Goal: Information Seeking & Learning: Learn about a topic

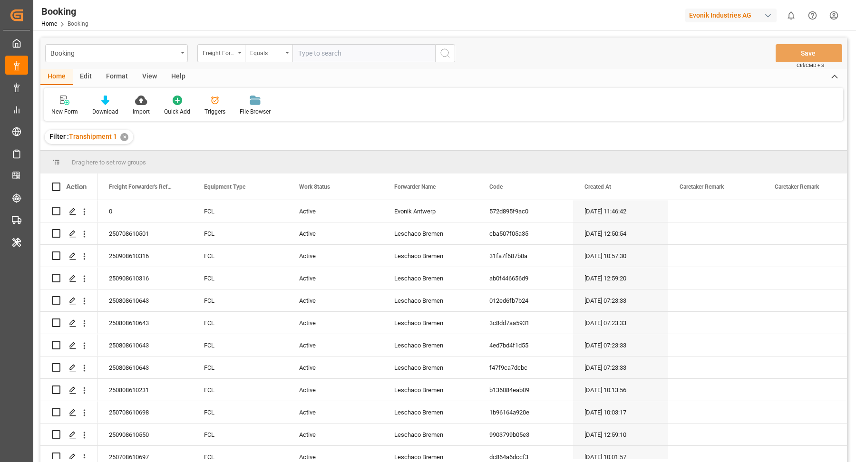
click at [770, 14] on div "button" at bounding box center [768, 16] width 10 height 10
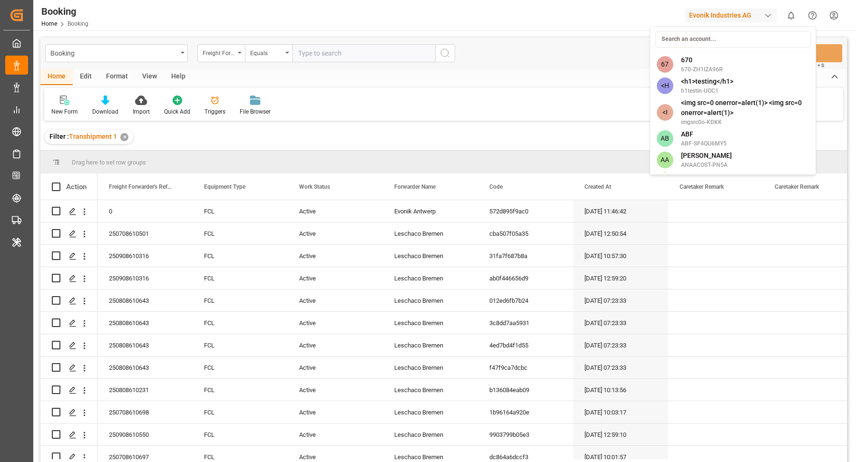
type input "o"
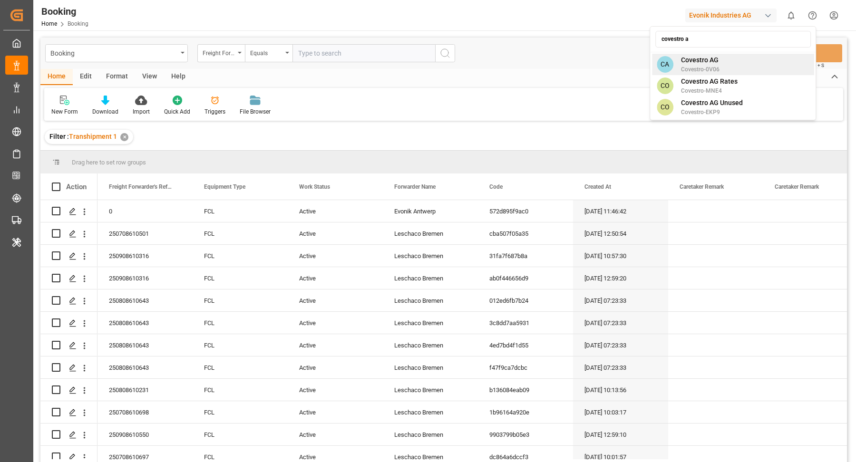
type input "covestro a"
click at [738, 68] on div "CA Covestro AG Covestro-0V06" at bounding box center [733, 64] width 162 height 21
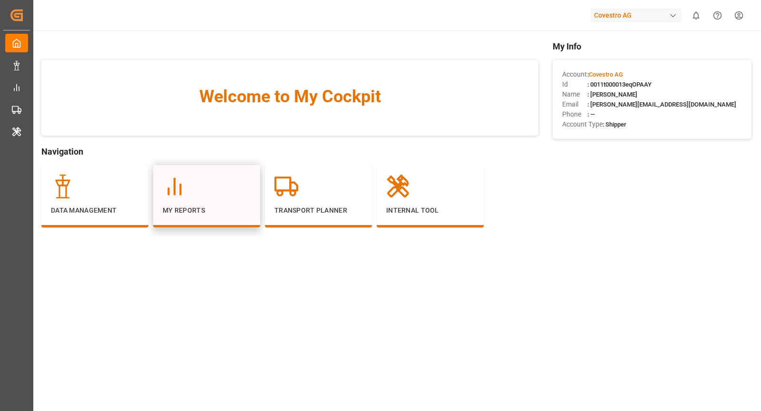
click at [219, 207] on p "My Reports" at bounding box center [207, 210] width 88 height 10
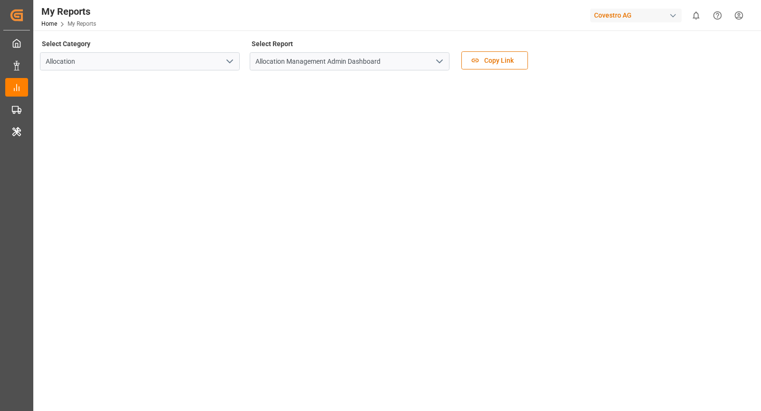
click at [228, 64] on icon "open menu" at bounding box center [229, 61] width 11 height 11
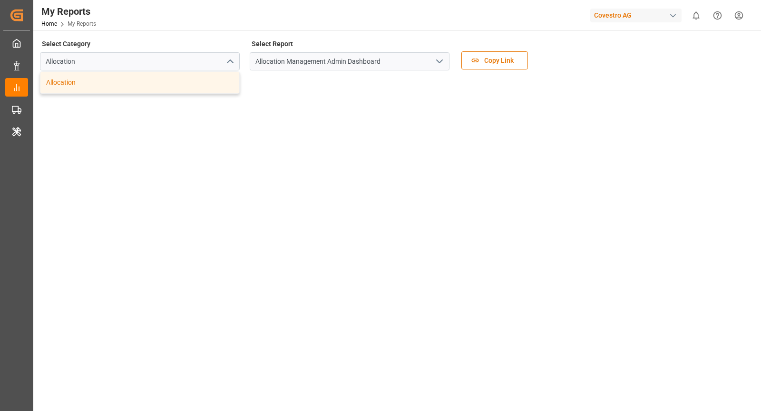
click at [95, 87] on div "Allocation" at bounding box center [139, 82] width 199 height 21
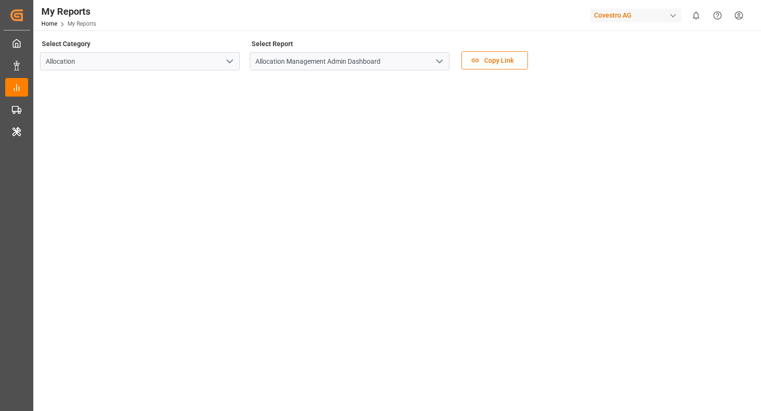
click at [438, 61] on polyline "open menu" at bounding box center [440, 61] width 6 height 3
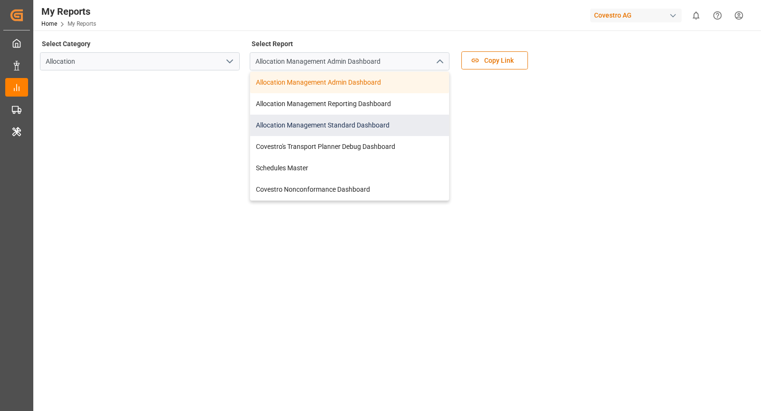
click at [348, 126] on div "Allocation Management Standard Dashboard" at bounding box center [349, 125] width 199 height 21
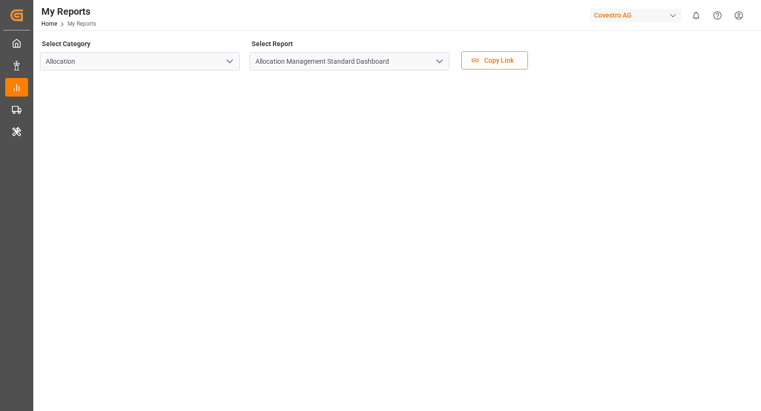
click at [581, 149] on tableau-viz at bounding box center [396, 220] width 710 height 285
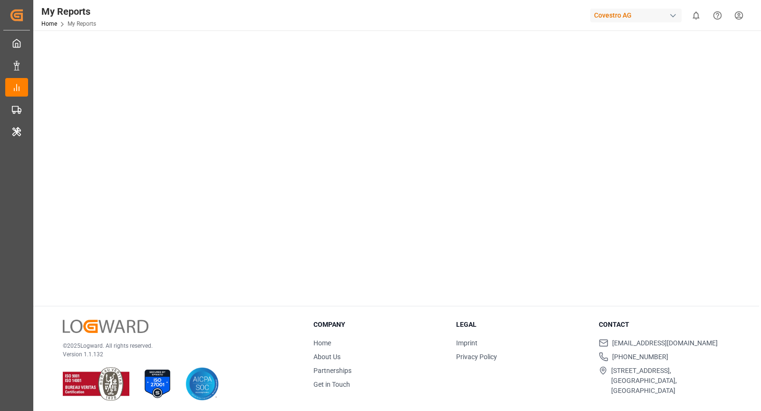
scroll to position [75, 0]
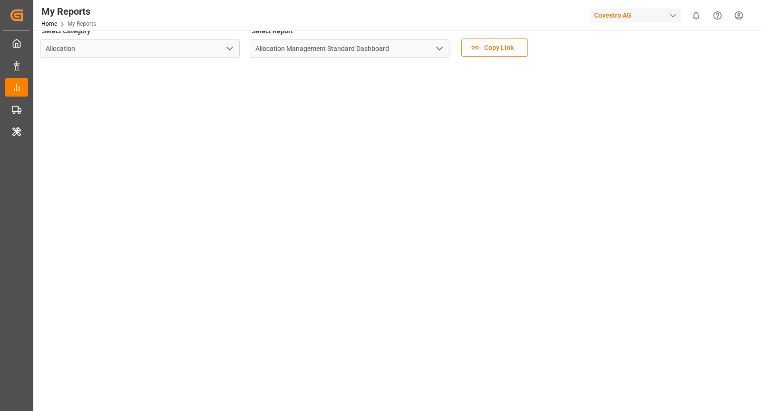
scroll to position [27, 0]
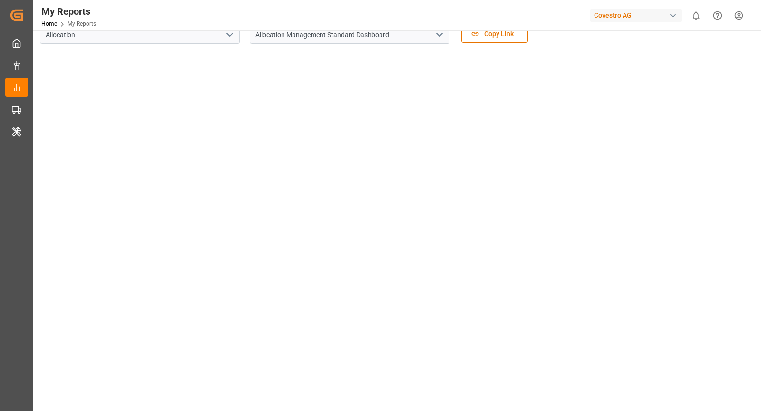
click at [676, 14] on div "button" at bounding box center [673, 16] width 10 height 10
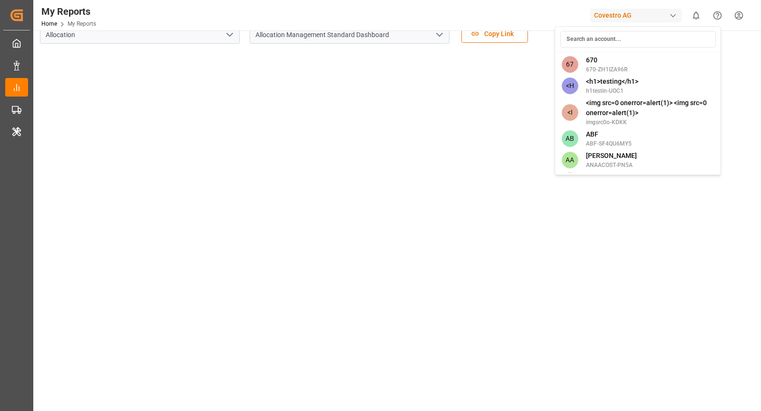
click at [615, 38] on input at bounding box center [638, 39] width 156 height 17
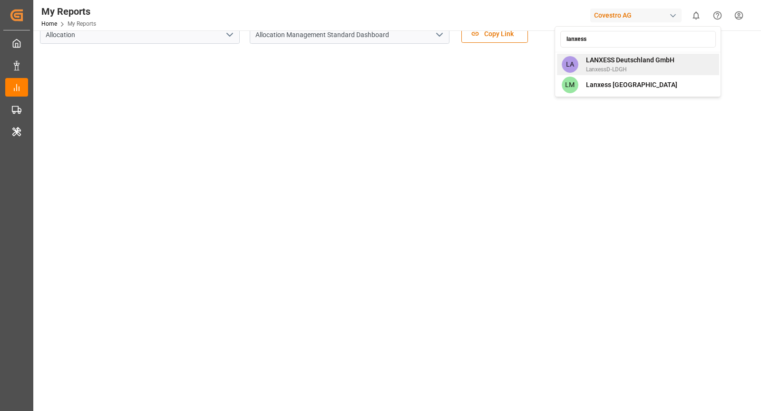
type input "lanxess"
click at [646, 73] on span "LanxessD-LDGH" at bounding box center [630, 69] width 88 height 9
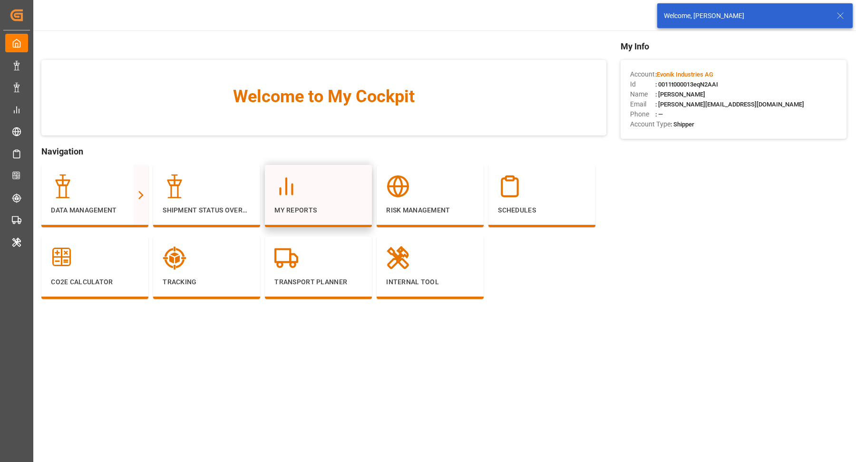
click at [326, 202] on div "My Reports" at bounding box center [318, 195] width 88 height 41
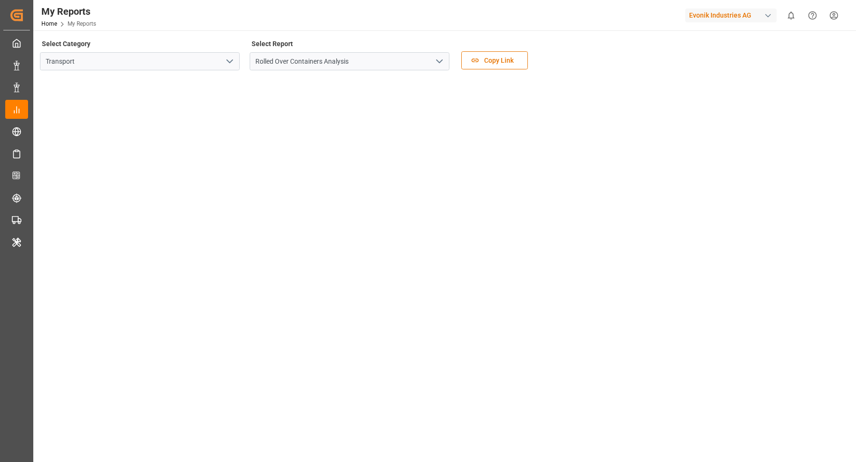
click at [230, 57] on icon "open menu" at bounding box center [229, 61] width 11 height 11
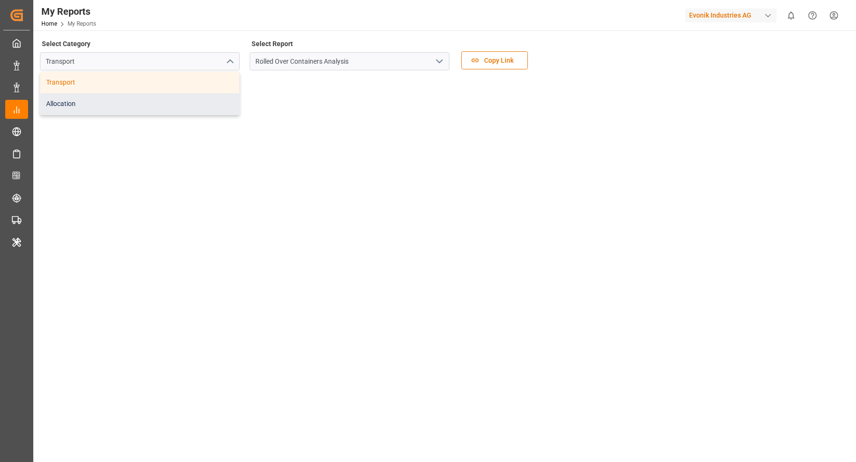
click at [183, 102] on div "Allocation" at bounding box center [139, 103] width 199 height 21
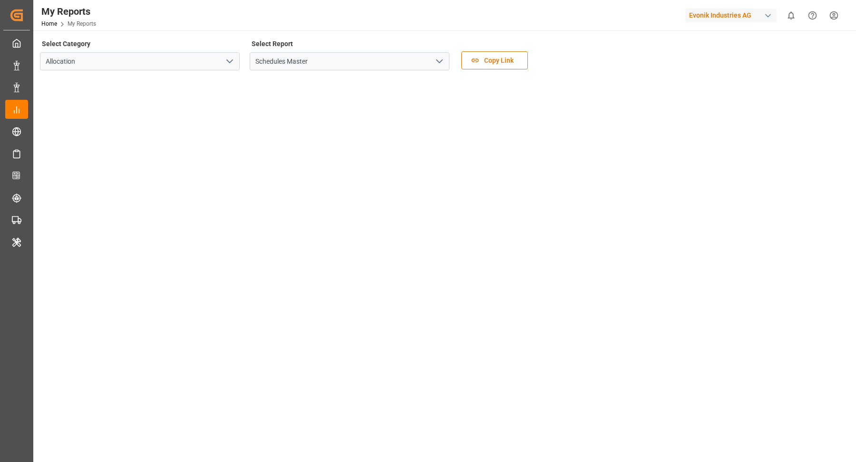
click at [439, 58] on icon "open menu" at bounding box center [439, 61] width 11 height 11
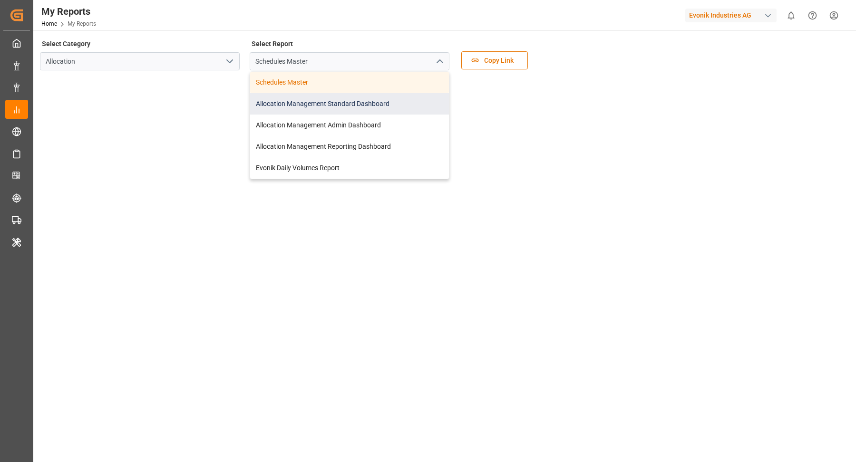
click at [371, 108] on div "Allocation Management Standard Dashboard" at bounding box center [349, 103] width 199 height 21
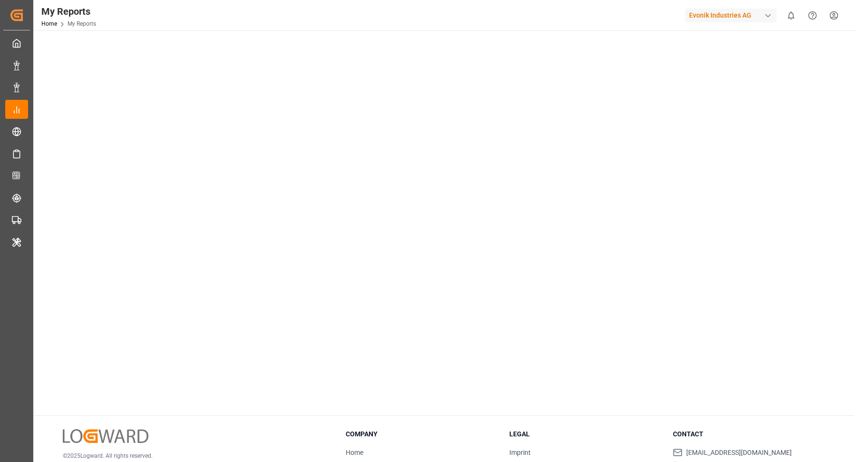
scroll to position [32, 0]
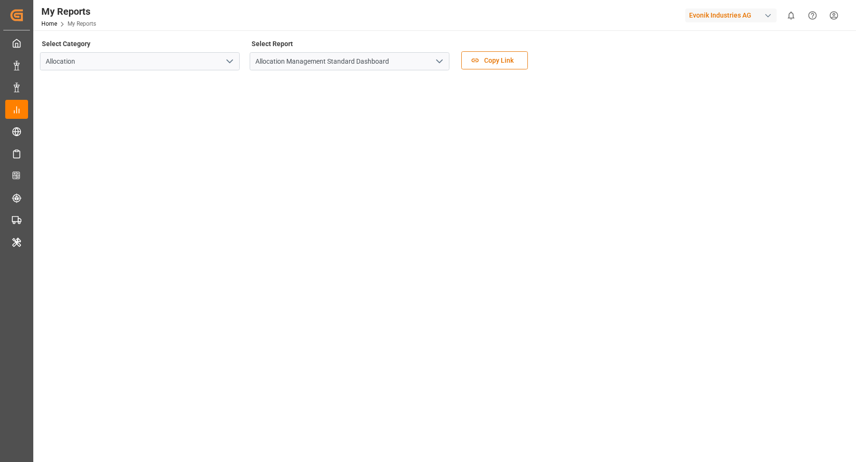
click at [766, 18] on div "button" at bounding box center [768, 16] width 10 height 10
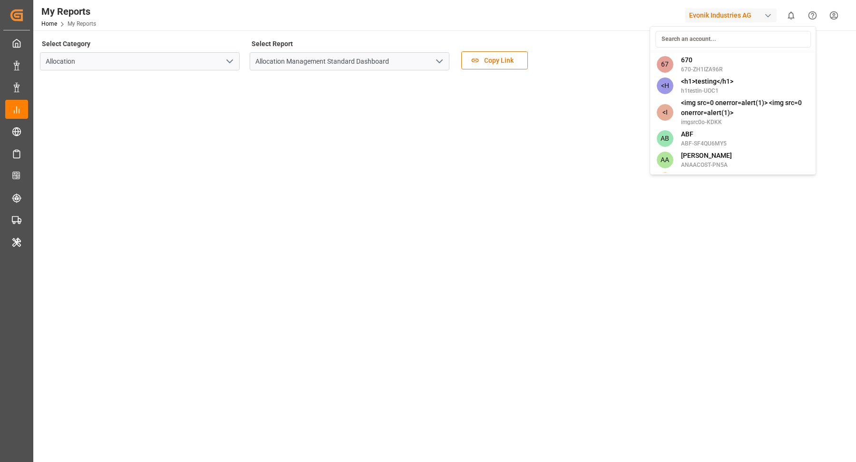
click at [711, 35] on input at bounding box center [733, 39] width 156 height 17
type input "a"
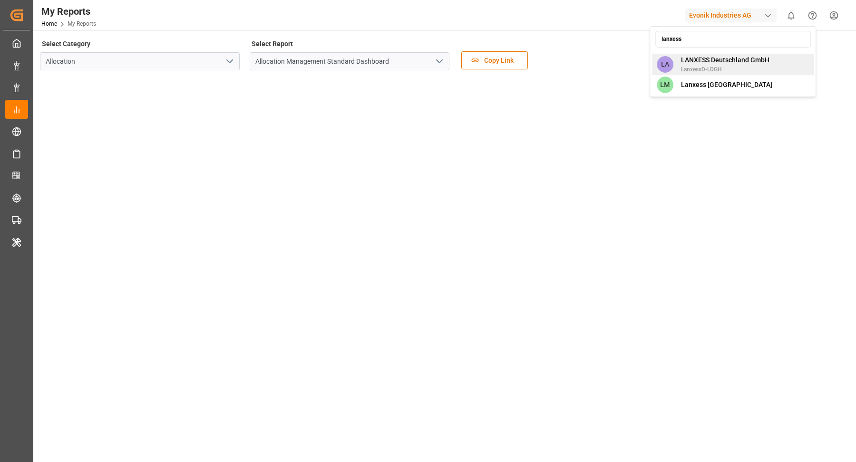
type input "lanxess"
click at [730, 62] on span "LANXESS Deutschland GmbH" at bounding box center [725, 60] width 88 height 10
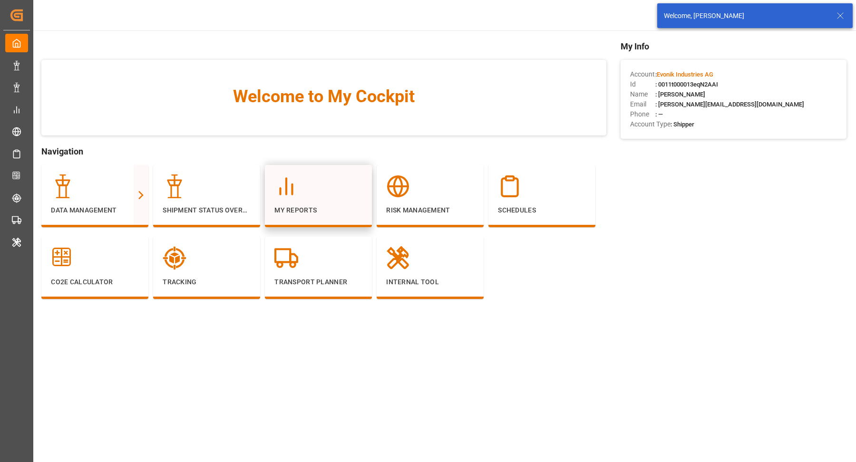
click at [321, 176] on div at bounding box center [318, 187] width 88 height 24
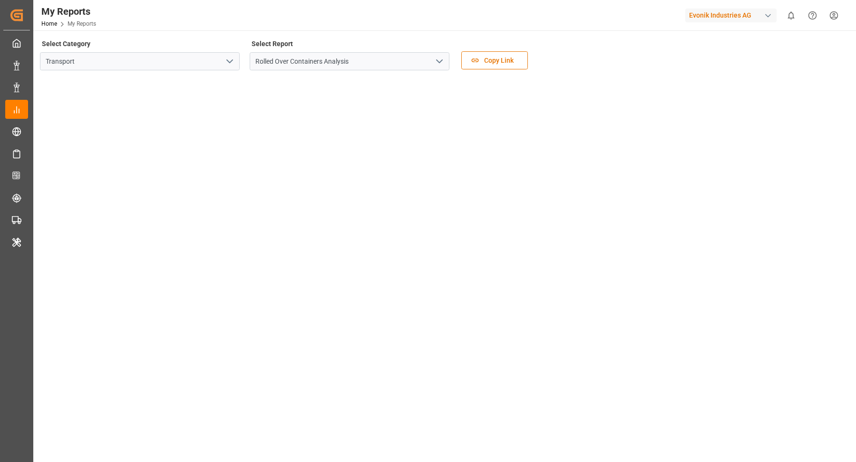
click at [229, 62] on polyline "open menu" at bounding box center [230, 61] width 6 height 3
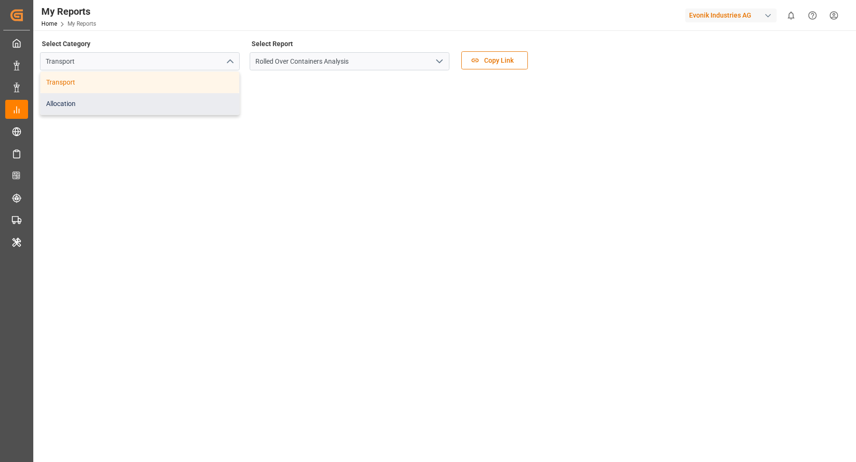
click at [146, 105] on div "Allocation" at bounding box center [139, 103] width 199 height 21
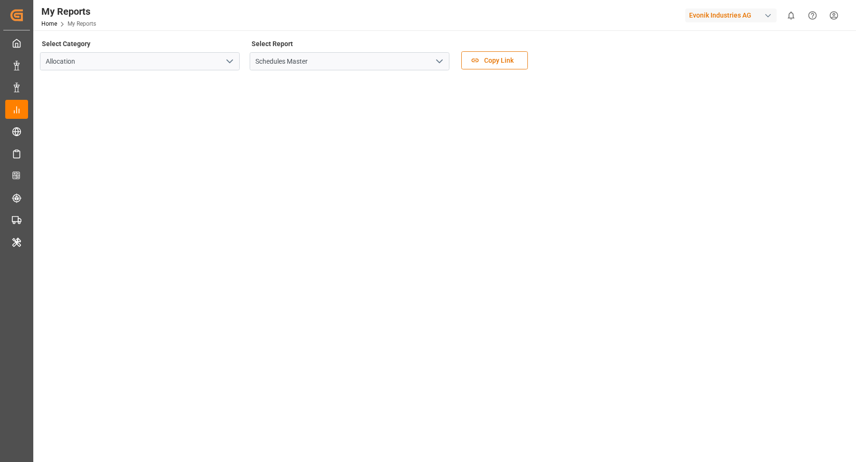
click at [441, 64] on icon "open menu" at bounding box center [439, 61] width 11 height 11
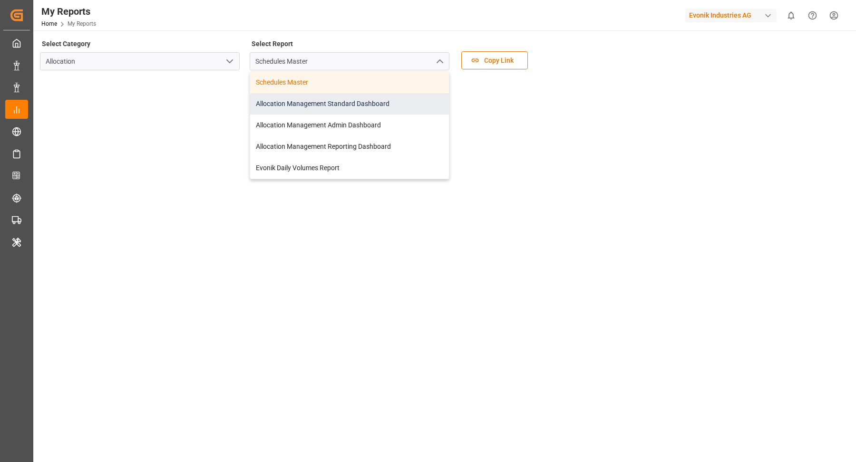
click at [360, 107] on div "Allocation Management Standard Dashboard" at bounding box center [349, 103] width 199 height 21
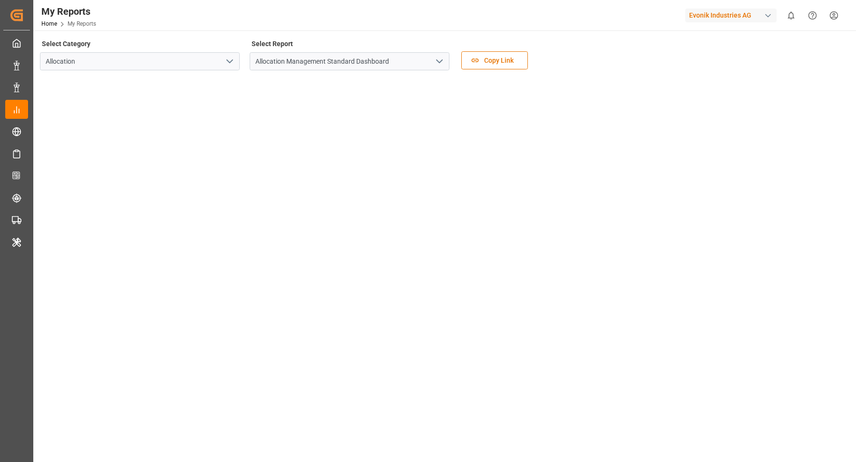
click at [839, 15] on html "Created by potrace 1.15, written by Peter Selinger 2001-2017 Created by potrace…" at bounding box center [428, 231] width 856 height 462
click at [837, 17] on html "Created by potrace 1.15, written by Peter Selinger 2001-2017 Created by potrace…" at bounding box center [428, 231] width 856 height 462
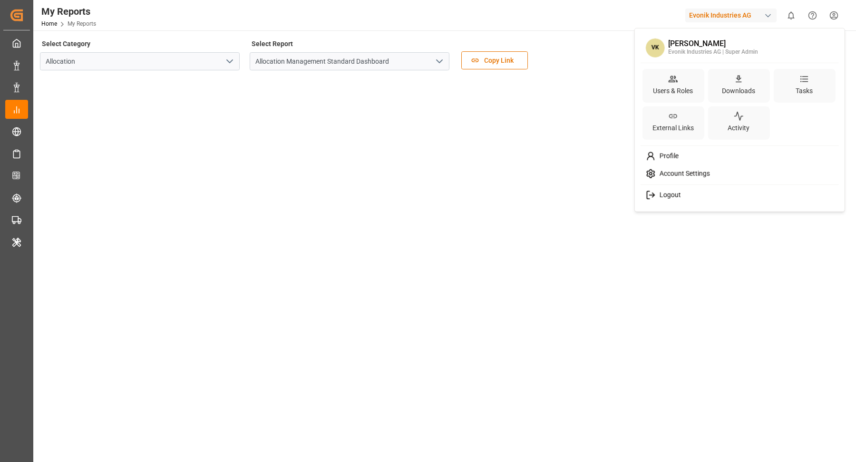
click at [21, 11] on html "Created by potrace 1.15, written by Peter Selinger 2001-2017 Created by potrace…" at bounding box center [428, 231] width 856 height 462
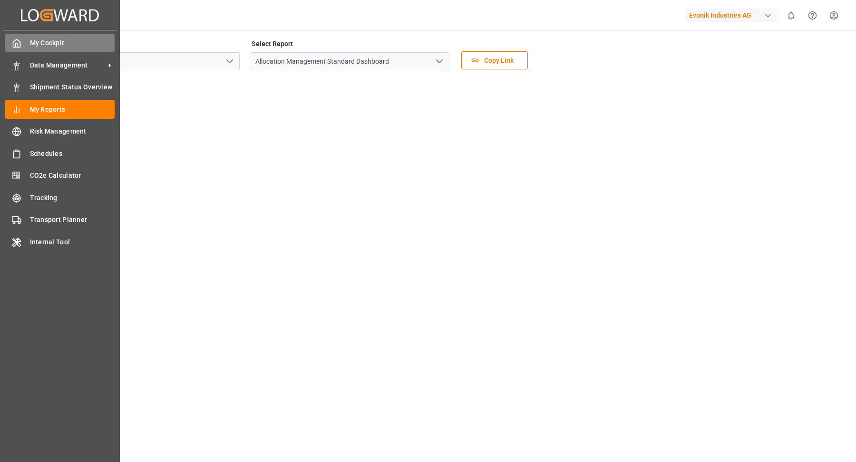
click at [37, 50] on div "My Cockpit My Cockpit" at bounding box center [59, 43] width 109 height 19
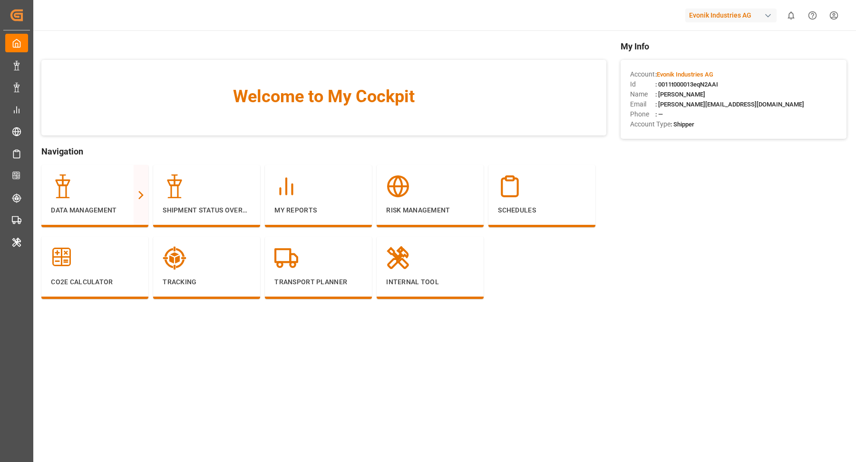
drag, startPoint x: 658, startPoint y: 84, endPoint x: 743, endPoint y: 92, distance: 85.0
click at [743, 92] on div "Account : Evonik Industries AG Id : 0011t000013eqN2AAI Name : Vasantha Kumar Em…" at bounding box center [734, 99] width 226 height 79
drag, startPoint x: 742, startPoint y: 92, endPoint x: 676, endPoint y: 87, distance: 66.3
click at [742, 92] on div "Name : Vasantha Kumar" at bounding box center [733, 94] width 207 height 10
drag, startPoint x: 661, startPoint y: 84, endPoint x: 733, endPoint y: 87, distance: 72.8
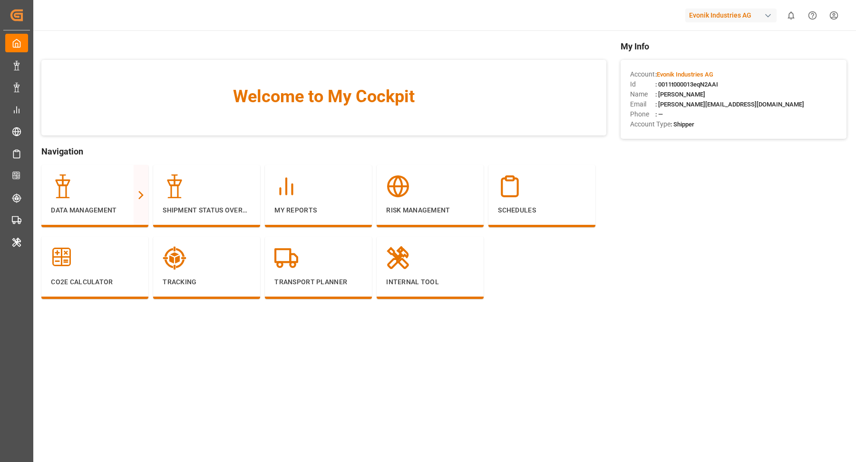
click at [733, 87] on div "Id : 0011t000013eqN2AAI" at bounding box center [733, 84] width 207 height 10
copy span "0011t000013eqN2AAI"
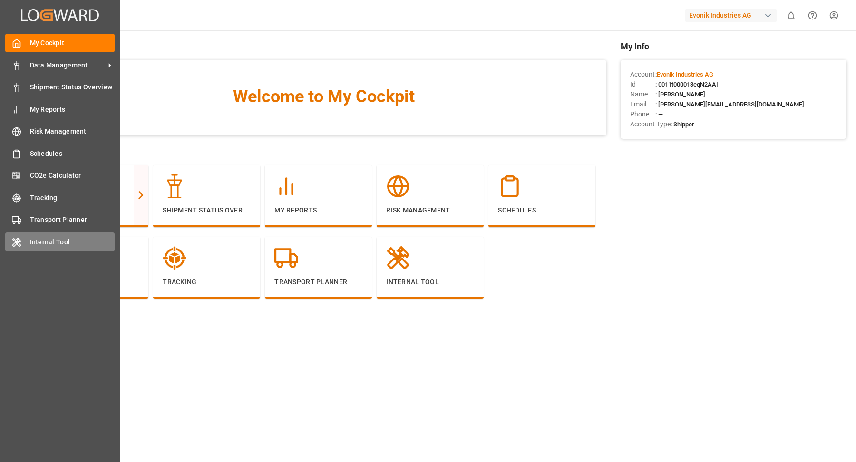
click at [49, 241] on span "Internal Tool" at bounding box center [72, 242] width 85 height 10
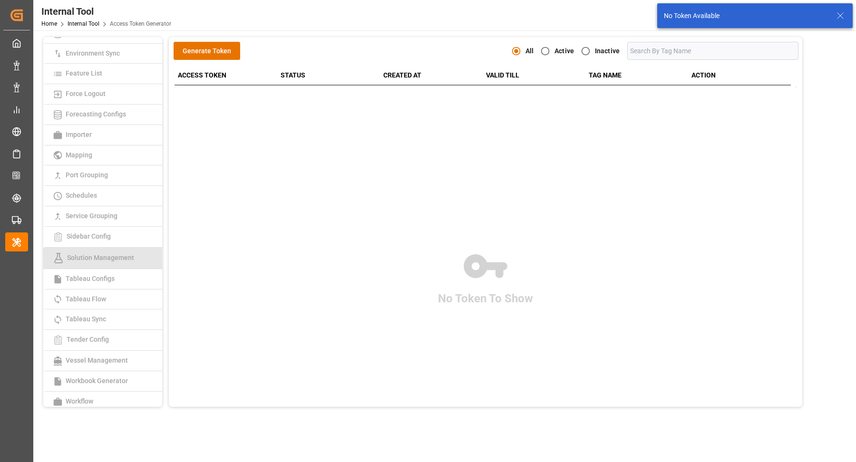
scroll to position [109, 0]
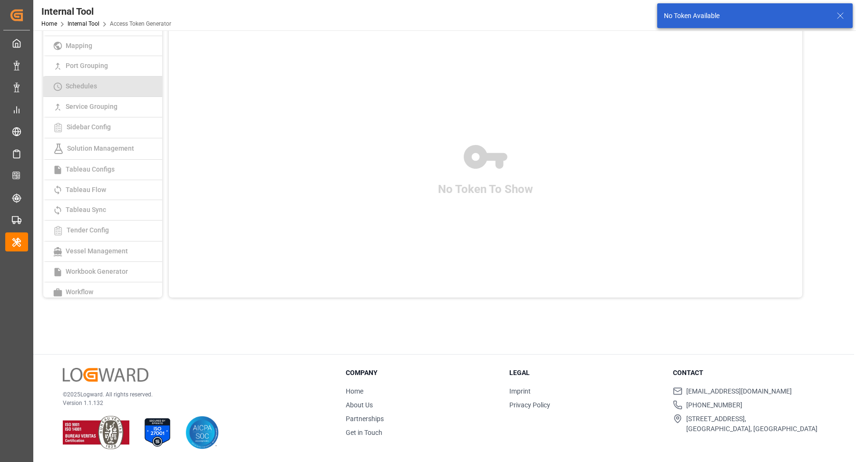
drag, startPoint x: 83, startPoint y: 204, endPoint x: 138, endPoint y: 196, distance: 55.8
click at [83, 206] on span "Tableau Sync" at bounding box center [86, 210] width 46 height 8
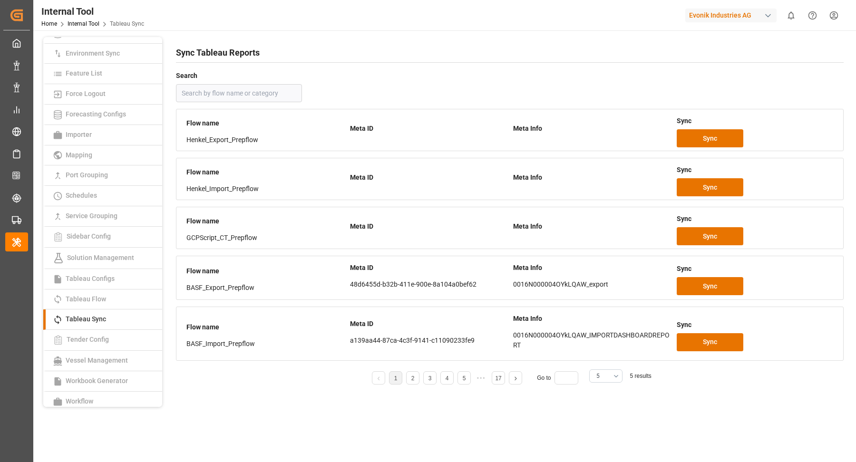
scroll to position [109, 0]
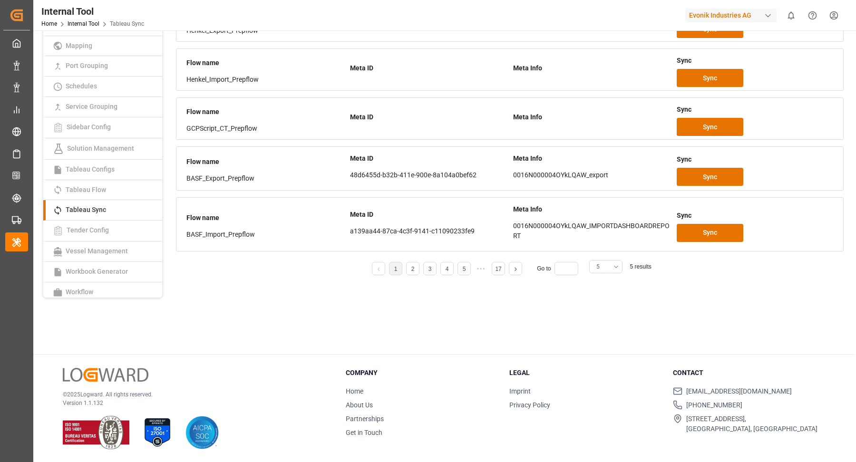
click at [616, 271] on button "5" at bounding box center [605, 266] width 33 height 13
click at [602, 400] on div "25" at bounding box center [606, 405] width 32 height 29
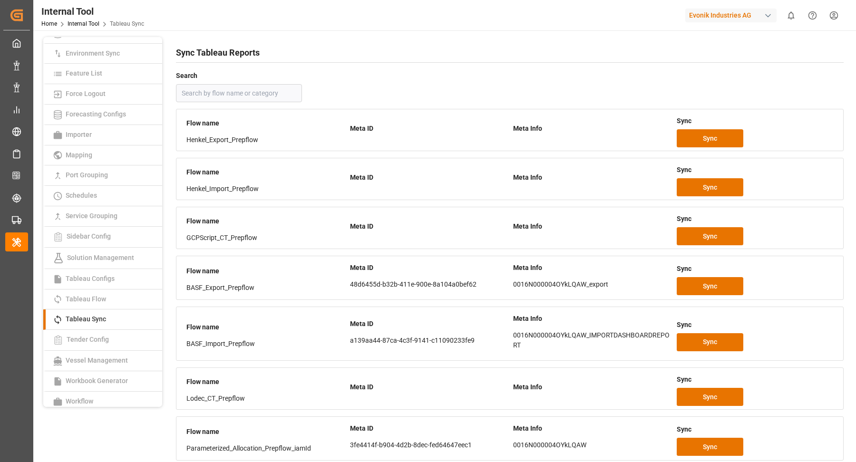
scroll to position [505, 0]
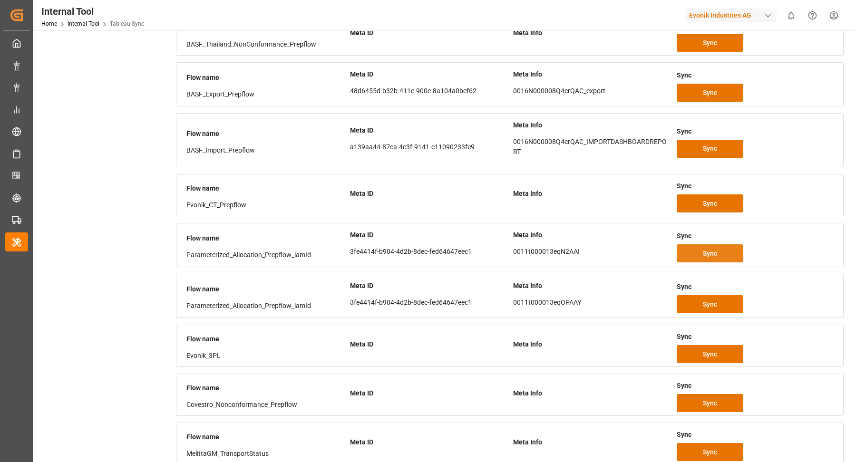
click at [710, 252] on span "Sync" at bounding box center [710, 254] width 14 height 10
click at [747, 11] on div "Evonik Industries AG" at bounding box center [730, 16] width 91 height 14
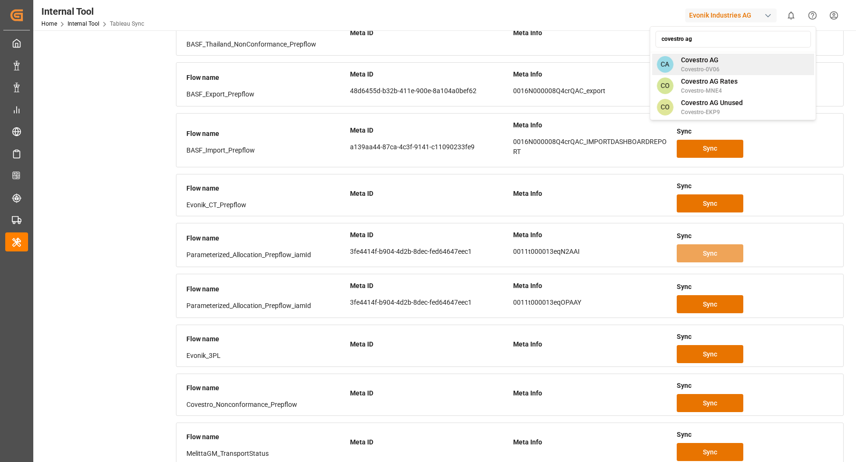
type input "covestro ag"
click at [707, 55] on span "Covestro AG" at bounding box center [700, 60] width 39 height 10
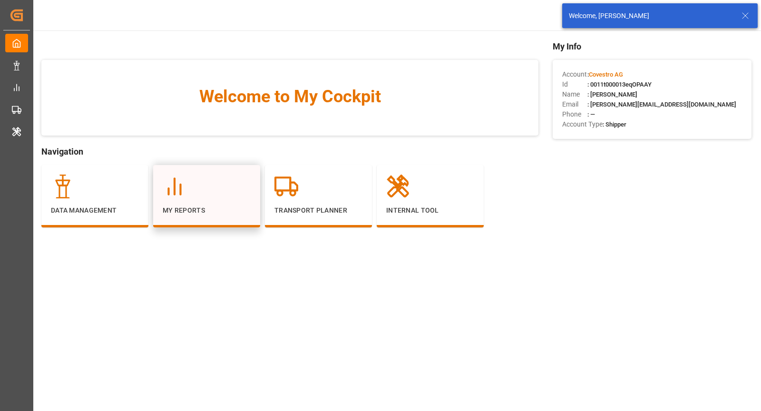
click at [203, 207] on p "My Reports" at bounding box center [207, 210] width 88 height 10
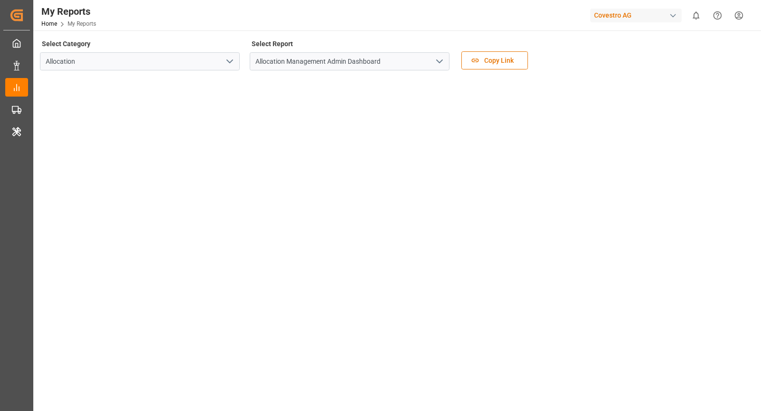
click at [441, 61] on polyline "open menu" at bounding box center [440, 61] width 6 height 3
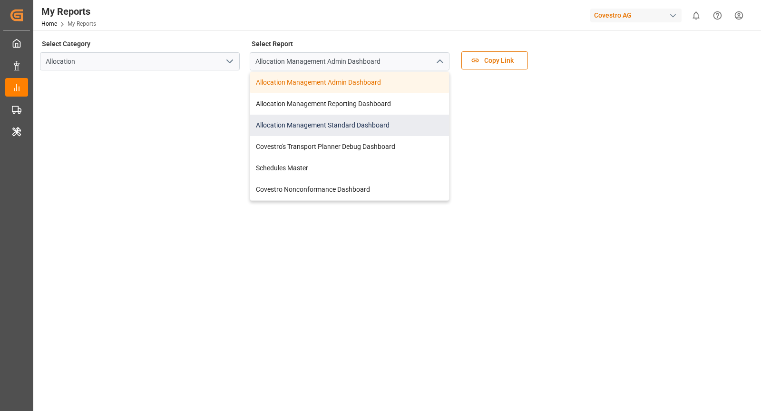
click at [353, 124] on div "Allocation Management Standard Dashboard" at bounding box center [349, 125] width 199 height 21
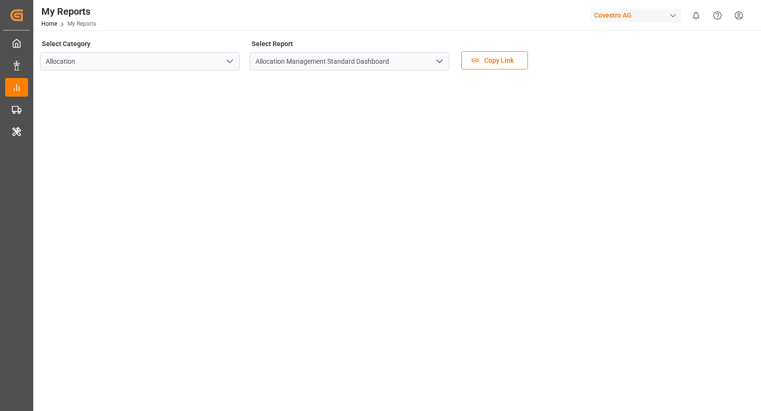
click at [615, 66] on div "Select Category Allocation Select Report Allocation Management Standard Dashboa…" at bounding box center [396, 57] width 712 height 40
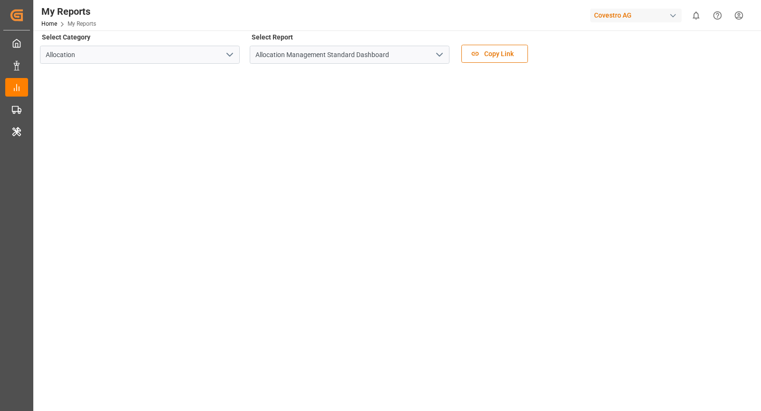
click at [664, 13] on div "Covestro AG" at bounding box center [635, 16] width 91 height 14
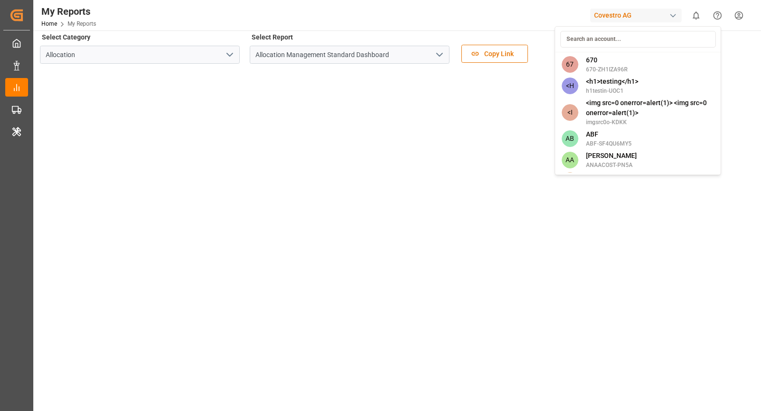
click at [605, 37] on input at bounding box center [638, 39] width 156 height 17
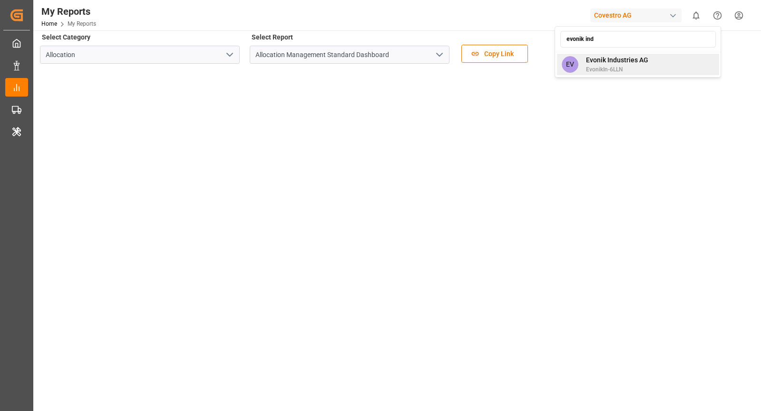
type input "evonik ind"
click at [619, 63] on span "Evonik Industries AG" at bounding box center [617, 60] width 62 height 10
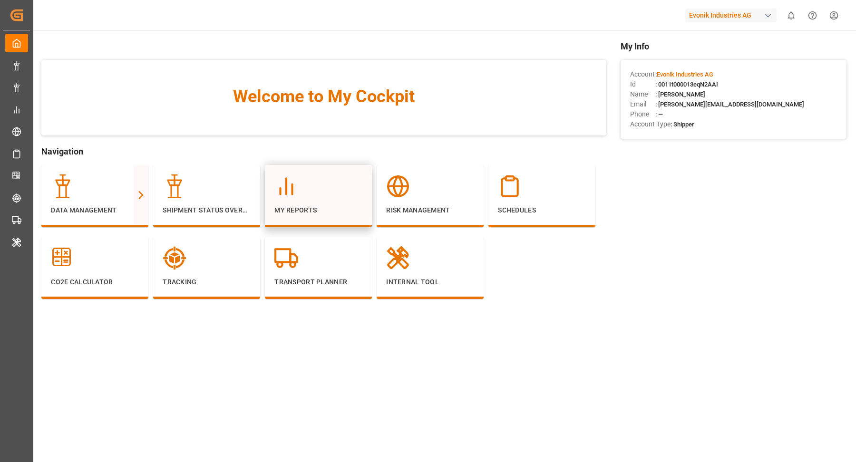
click at [332, 204] on div "My Reports" at bounding box center [318, 195] width 88 height 41
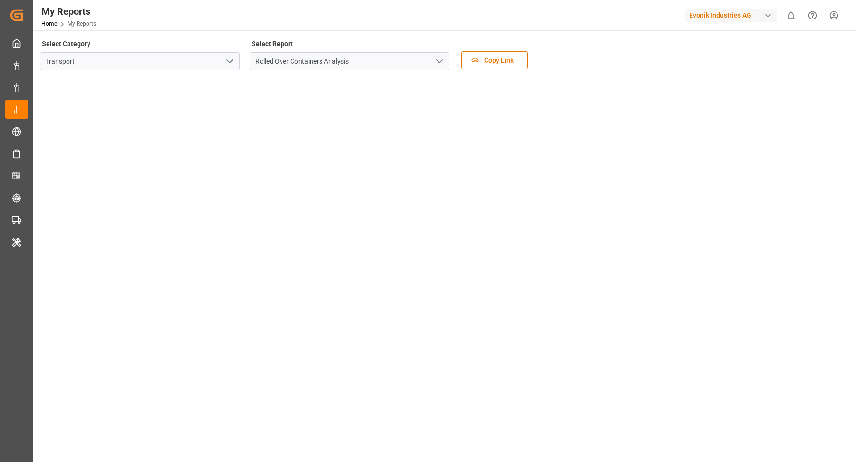
click at [437, 60] on polyline "open menu" at bounding box center [440, 61] width 6 height 3
click at [232, 63] on icon "open menu" at bounding box center [229, 61] width 11 height 11
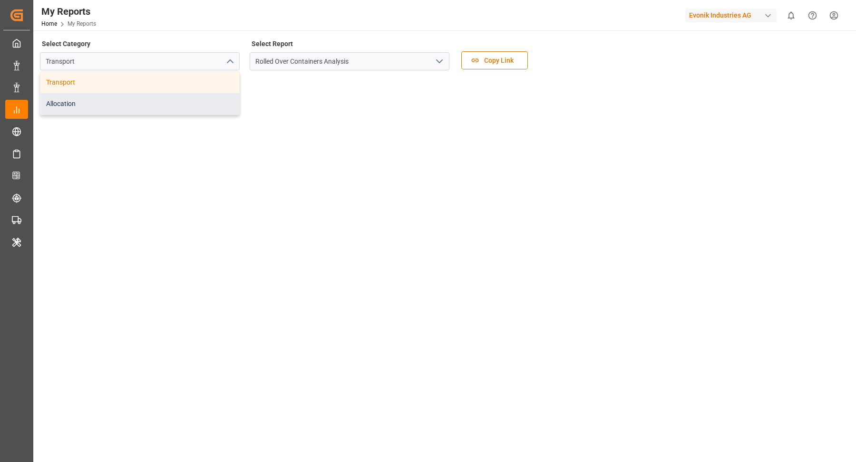
click at [164, 101] on div "Allocation" at bounding box center [139, 103] width 199 height 21
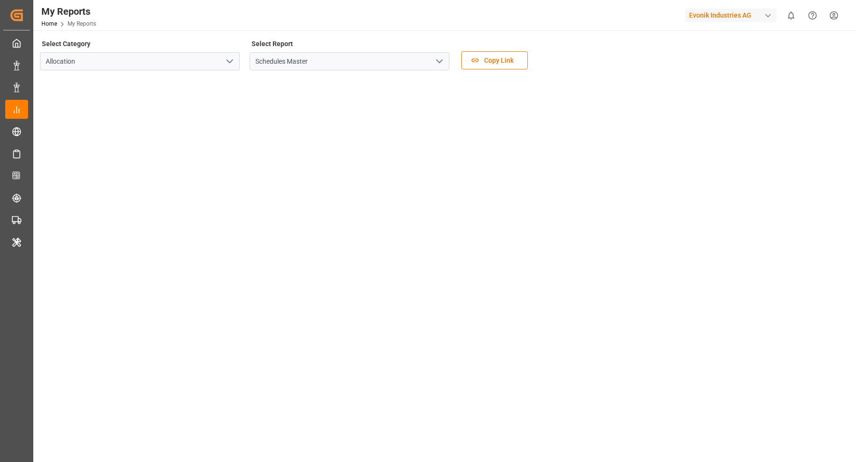
click at [441, 62] on icon "open menu" at bounding box center [439, 61] width 11 height 11
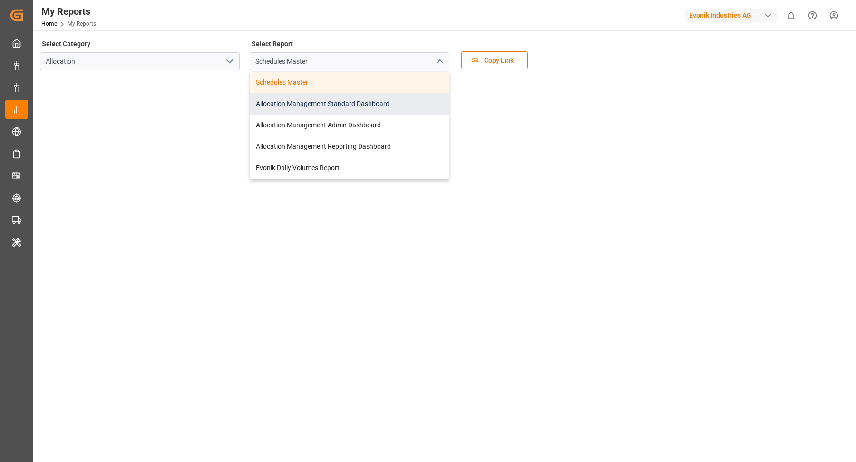
click at [375, 111] on div "Allocation Management Standard Dashboard" at bounding box center [349, 103] width 199 height 21
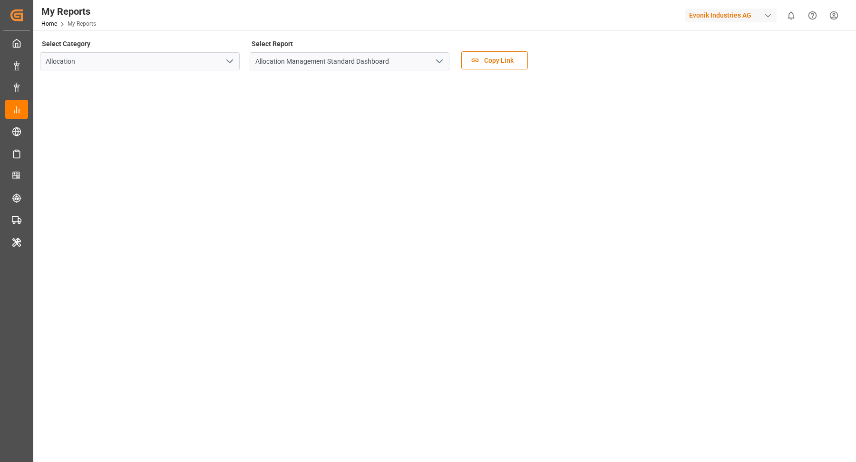
click at [638, 48] on div "Select Category Allocation Select Report Allocation Management Standard Dashboa…" at bounding box center [443, 57] width 807 height 40
type input "Allocation"
type input "Allocation Management Standard Dashboard"
click at [758, 15] on div "Evonik Industries AG" at bounding box center [730, 16] width 91 height 14
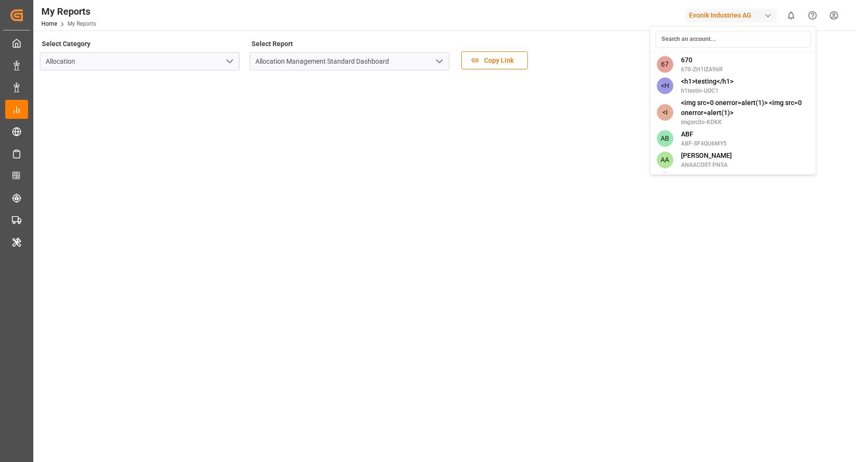
click at [715, 44] on input at bounding box center [733, 39] width 156 height 17
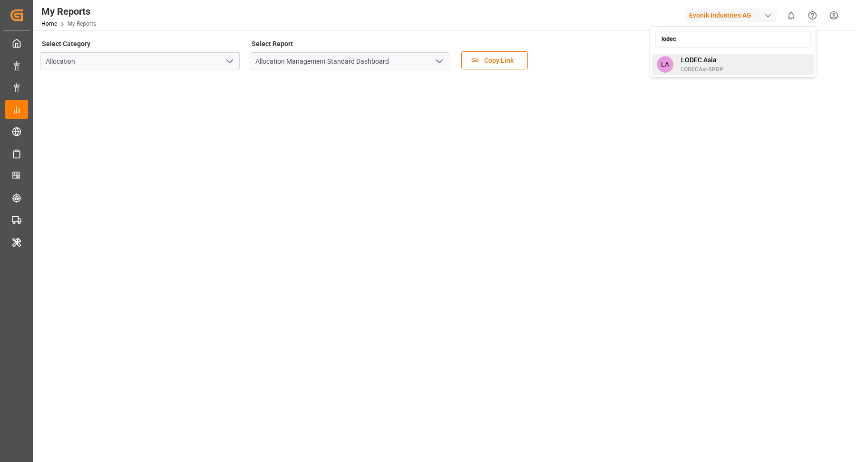
type input "lodec"
click at [714, 62] on span "LODEC Asia" at bounding box center [702, 60] width 42 height 10
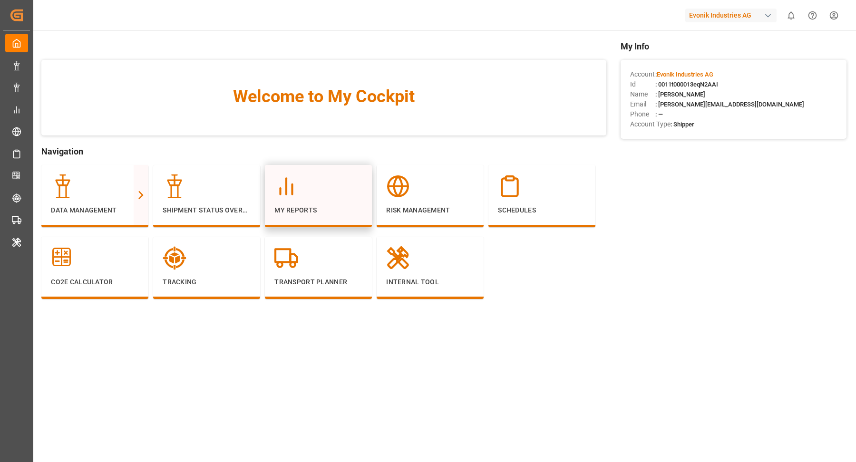
click at [355, 196] on div at bounding box center [318, 187] width 88 height 24
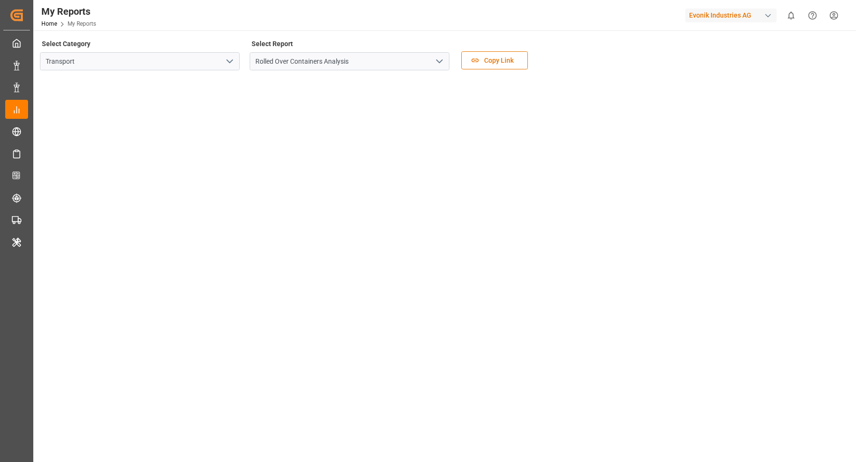
click at [229, 62] on polyline "open menu" at bounding box center [230, 61] width 6 height 3
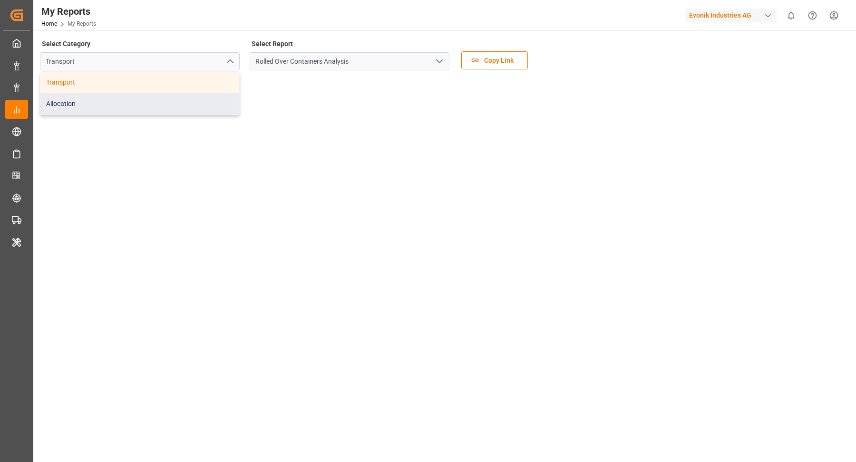
click at [198, 97] on div "Allocation" at bounding box center [139, 103] width 199 height 21
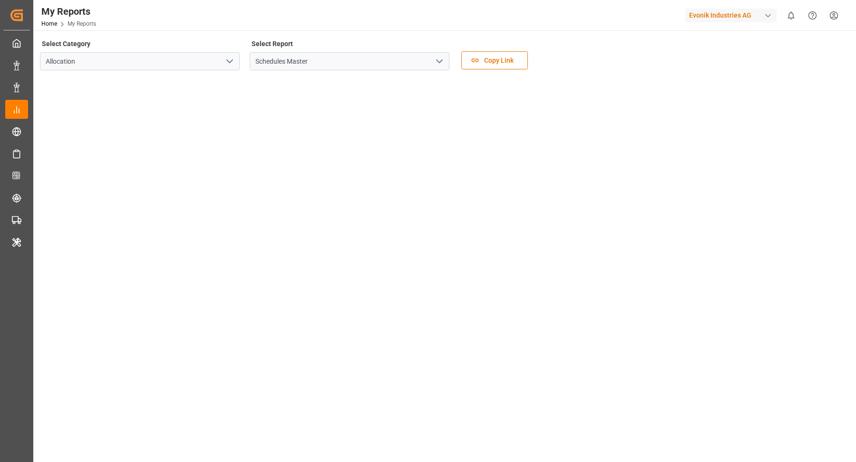
click at [442, 62] on icon "open menu" at bounding box center [439, 61] width 11 height 11
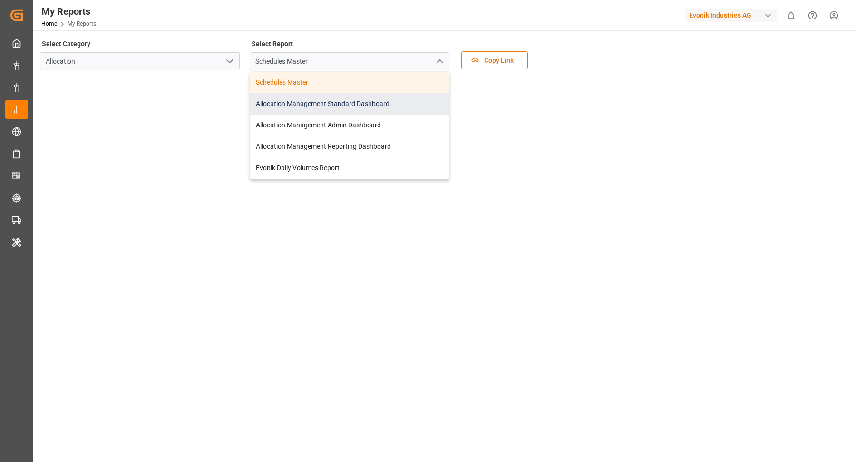
click at [382, 108] on div "Allocation Management Standard Dashboard" at bounding box center [349, 103] width 199 height 21
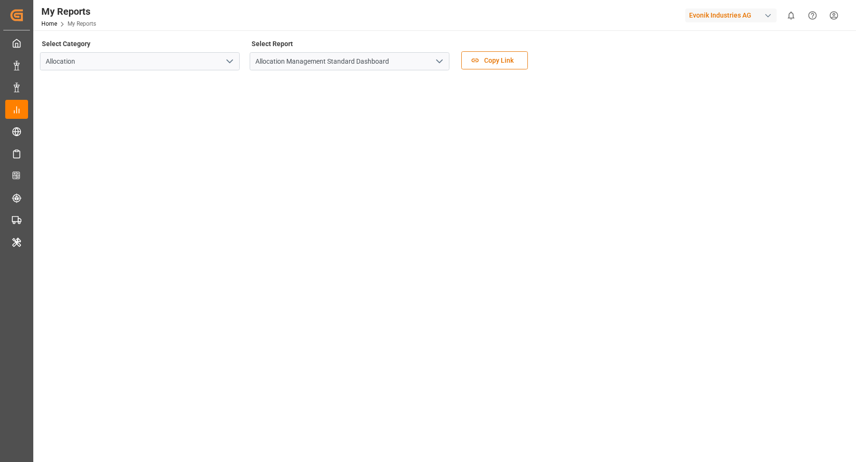
click at [630, 62] on div "Select Category Allocation Select Report Allocation Management Standard Dashboa…" at bounding box center [443, 57] width 807 height 40
click at [739, 15] on div "Evonik Industries AG" at bounding box center [730, 16] width 91 height 14
type input "lodec"
click at [753, 60] on div "LA LODEC Asia LODECAsi-5PDP" at bounding box center [733, 64] width 162 height 21
